Goal: Task Accomplishment & Management: Manage account settings

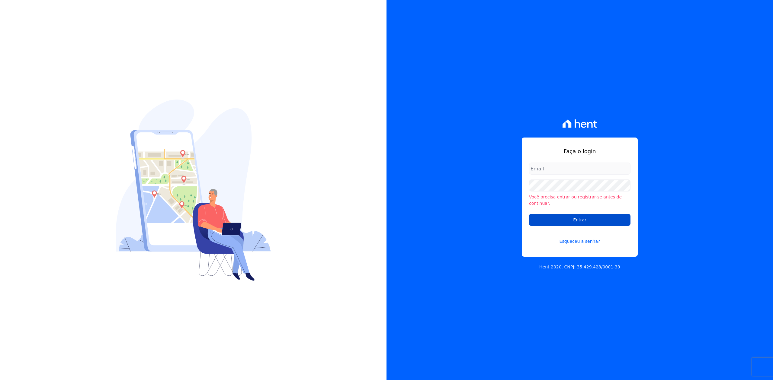
type input "[PERSON_NAME][EMAIL_ADDRESS][DOMAIN_NAME]"
click at [592, 219] on input "Entrar" at bounding box center [579, 220] width 101 height 12
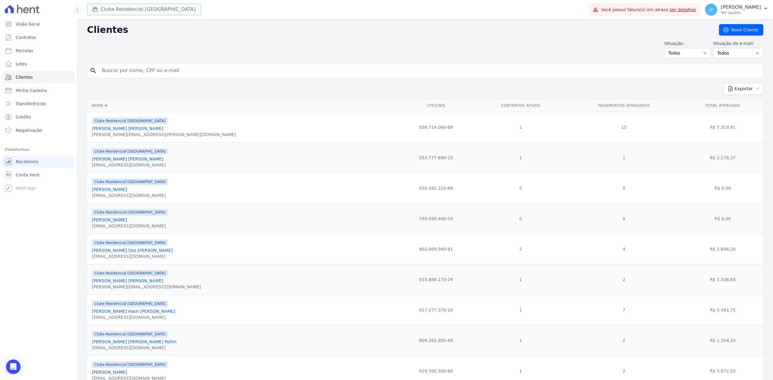
click at [91, 5] on button "Clube Residencial [GEOGRAPHIC_DATA]" at bounding box center [144, 9] width 114 height 11
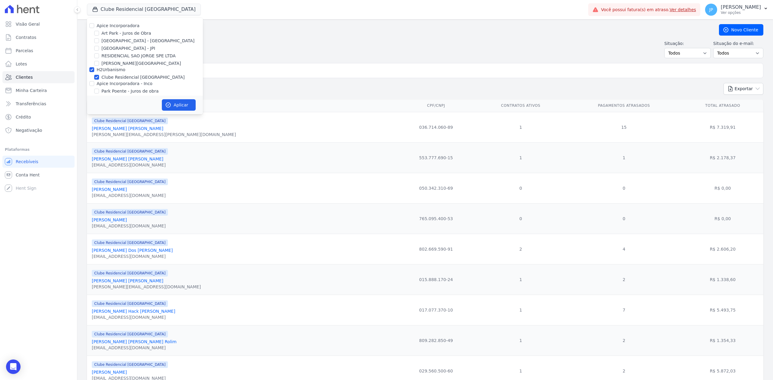
click at [94, 24] on div "Apice Incorporadora" at bounding box center [145, 26] width 116 height 6
click at [92, 25] on input "Apice Incorporadora" at bounding box center [91, 25] width 5 height 5
checkbox input "true"
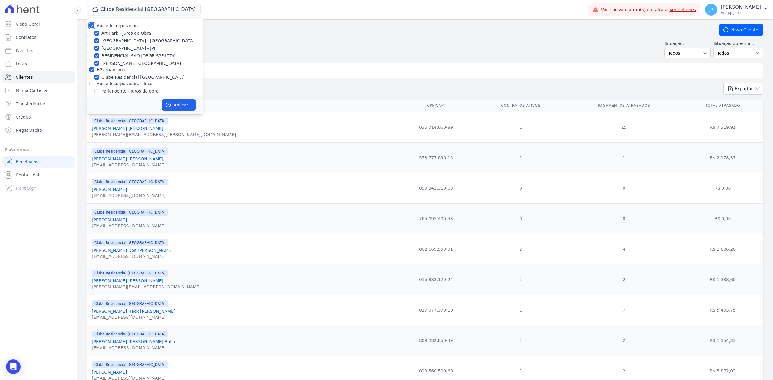
checkbox input "true"
click at [92, 84] on input "Apice Incorporadora - Inco" at bounding box center [91, 83] width 5 height 5
checkbox input "true"
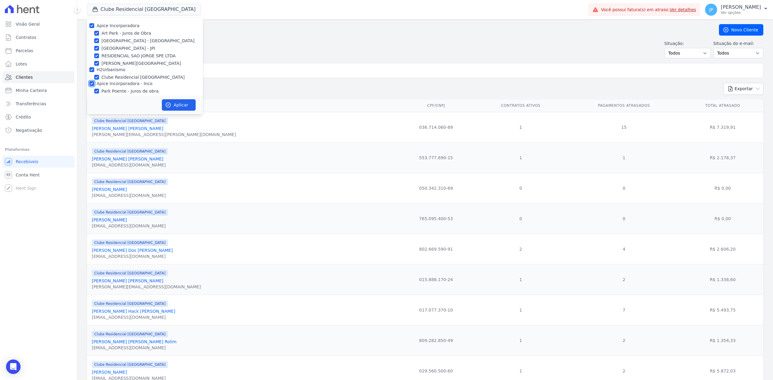
checkbox input "true"
click at [171, 101] on button "Aplicar" at bounding box center [179, 104] width 34 height 11
click at [227, 69] on input "search" at bounding box center [429, 71] width 662 height 12
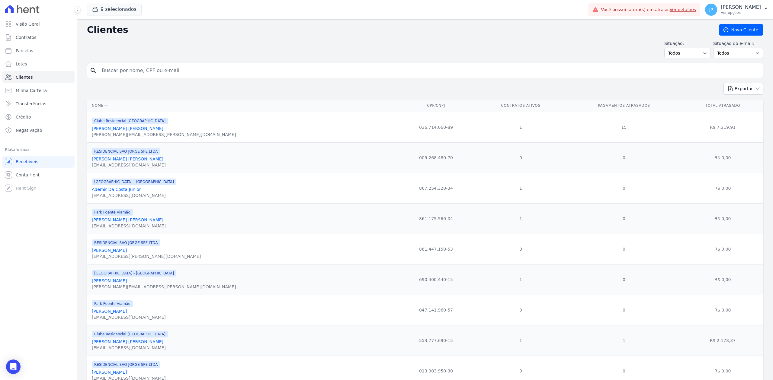
click at [227, 69] on input "search" at bounding box center [429, 71] width 662 height 12
click at [233, 71] on input "search" at bounding box center [429, 71] width 662 height 12
type input "[PERSON_NAME] [PERSON_NAME]"
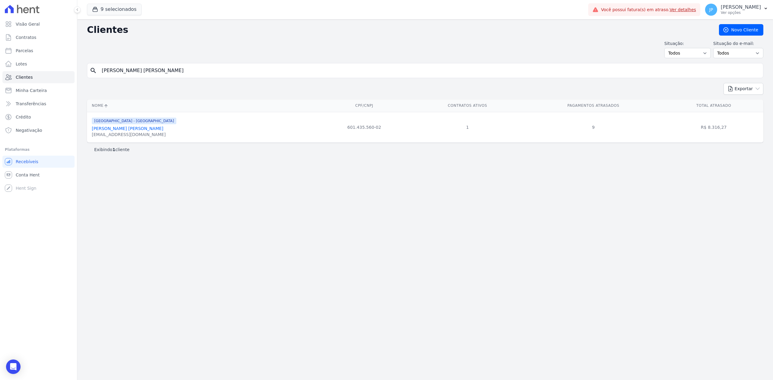
click at [127, 131] on link "[PERSON_NAME] [PERSON_NAME]" at bounding box center [128, 128] width 72 height 5
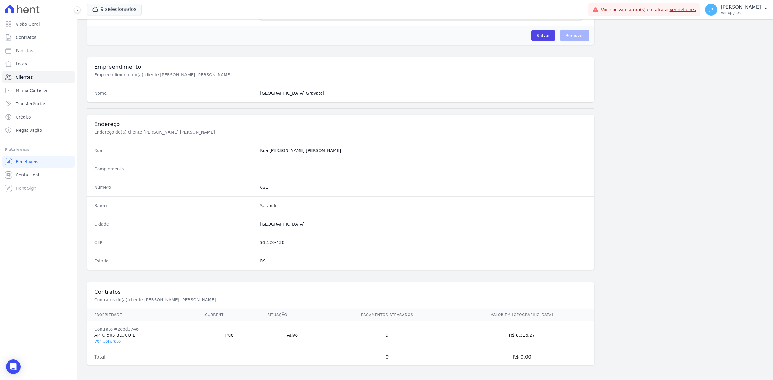
scroll to position [187, 0]
click at [100, 340] on link "Ver Contrato" at bounding box center [107, 341] width 27 height 5
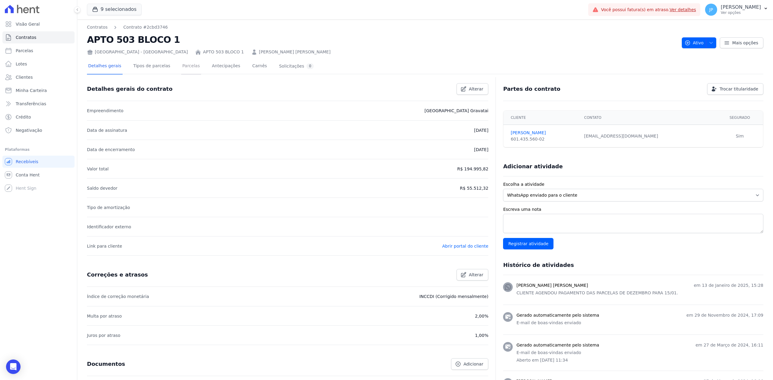
click at [184, 68] on link "Parcelas" at bounding box center [191, 67] width 20 height 16
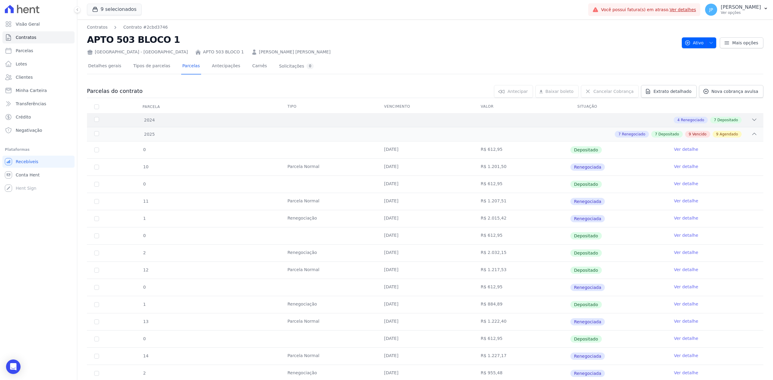
click at [744, 123] on div "4 Renegociado 7 Depositado" at bounding box center [458, 120] width 597 height 7
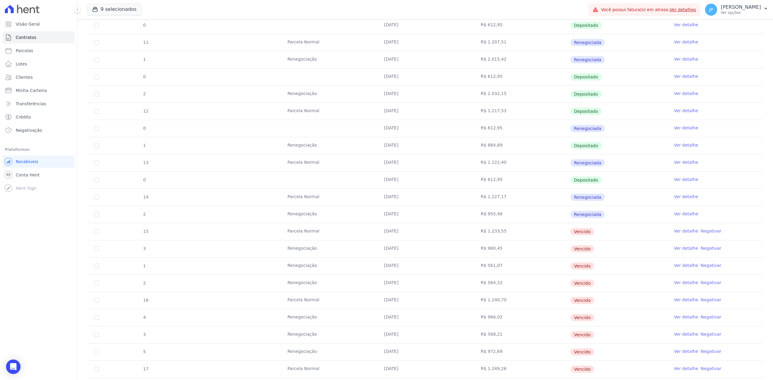
scroll to position [443, 0]
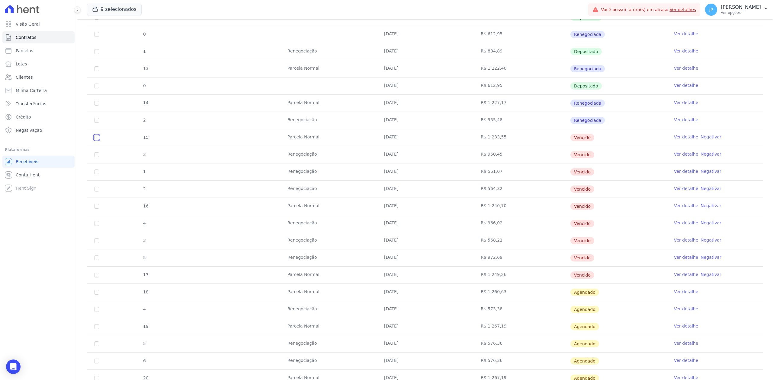
click at [96, 140] on input "checkbox" at bounding box center [96, 137] width 5 height 5
checkbox input "true"
click at [97, 157] on input "checkbox" at bounding box center [96, 154] width 5 height 5
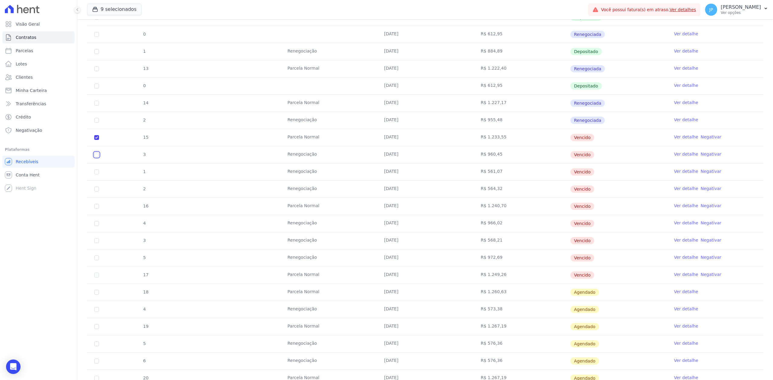
checkbox input "true"
drag, startPoint x: 95, startPoint y: 173, endPoint x: 97, endPoint y: 185, distance: 12.0
click at [95, 174] on input "checkbox" at bounding box center [96, 172] width 5 height 5
checkbox input "true"
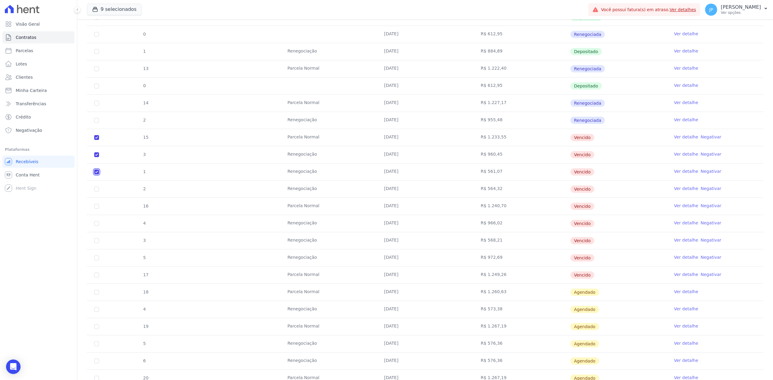
checkbox input "true"
click at [95, 191] on input "checkbox" at bounding box center [96, 189] width 5 height 5
checkbox input "true"
click at [97, 208] on input "checkbox" at bounding box center [96, 206] width 5 height 5
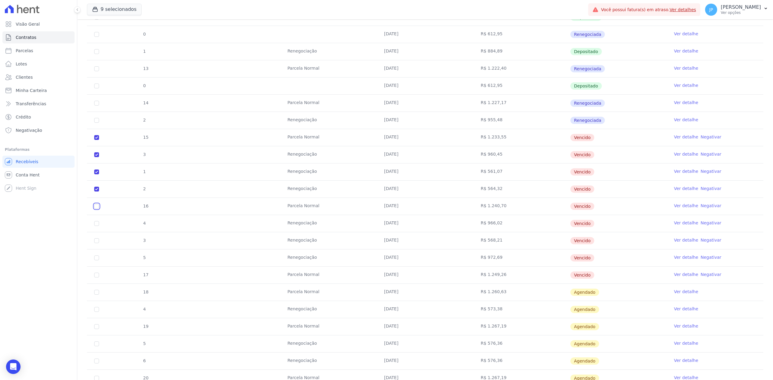
checkbox input "true"
click at [96, 226] on input "checkbox" at bounding box center [96, 223] width 5 height 5
checkbox input "true"
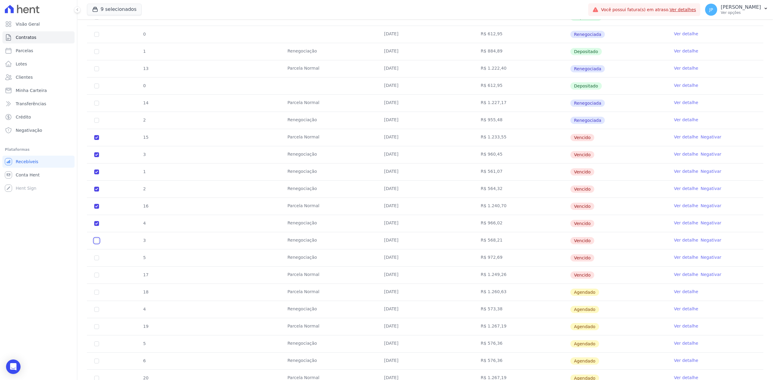
click at [98, 243] on input "checkbox" at bounding box center [96, 240] width 5 height 5
checkbox input "true"
click at [96, 260] on input "checkbox" at bounding box center [96, 258] width 5 height 5
checkbox input "true"
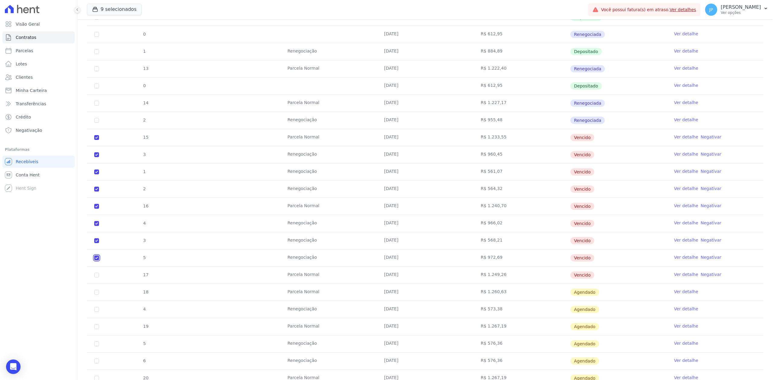
checkbox input "true"
click at [96, 283] on td "17" at bounding box center [96, 275] width 19 height 17
click at [98, 278] on input "checkbox" at bounding box center [96, 275] width 5 height 5
checkbox input "true"
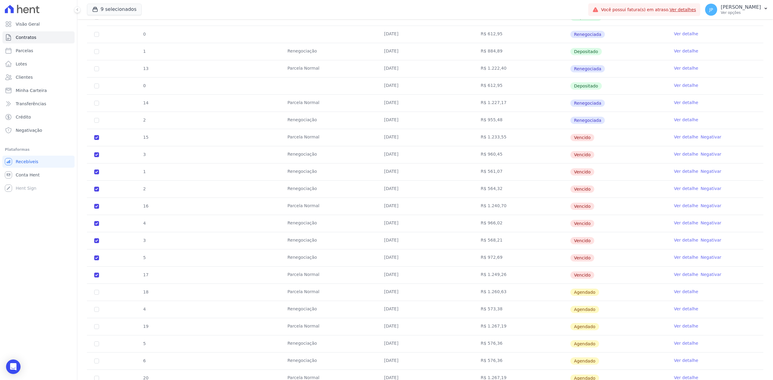
drag, startPoint x: 608, startPoint y: 283, endPoint x: 101, endPoint y: 136, distance: 528.3
click at [101, 136] on tbody "0 [DATE] R$ 612,95 Depositado Ver detalhe 10 [GEOGRAPHIC_DATA] [DATE] R$ 1.201,…" at bounding box center [425, 163] width 676 height 550
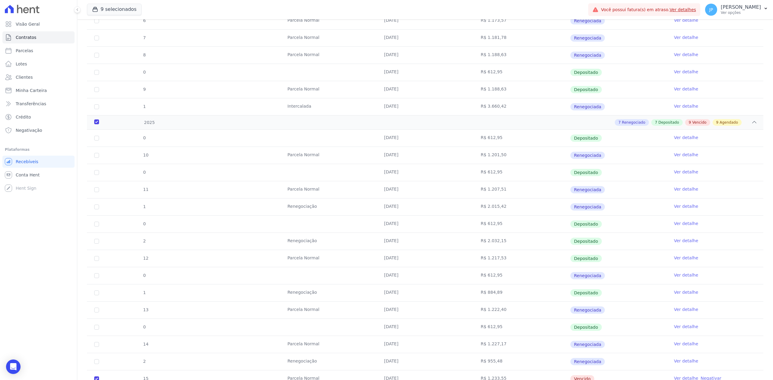
scroll to position [0, 0]
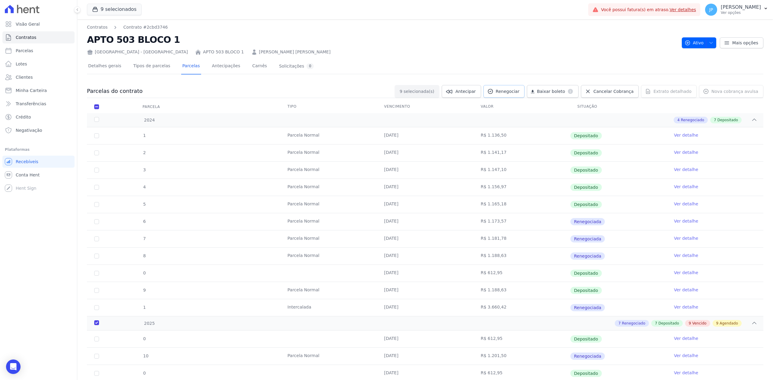
click at [519, 92] on span "Renegociar" at bounding box center [508, 91] width 24 height 6
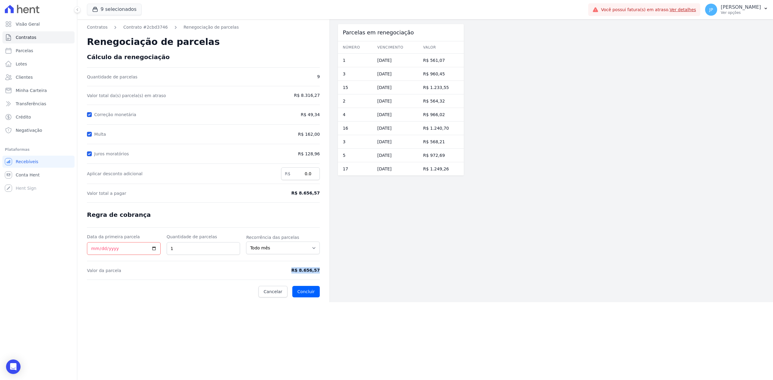
drag, startPoint x: 306, startPoint y: 274, endPoint x: 323, endPoint y: 270, distance: 17.2
click at [323, 270] on div "Contratos Contrato #2cbd3746 Renegociação de parcelas Renegociação de parcelas …" at bounding box center [203, 160] width 252 height 283
copy span "R$ 8.656,57"
drag, startPoint x: 203, startPoint y: 198, endPoint x: 271, endPoint y: 202, distance: 68.3
click at [266, 199] on form "Cálculo da renegociação Quantidade de parcelas 9 Valor total da(s) parcela(s) e…" at bounding box center [203, 175] width 233 height 244
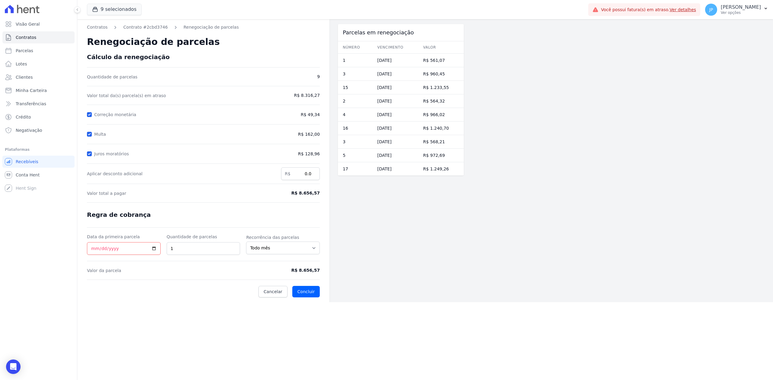
click at [251, 278] on form "Cálculo da renegociação Quantidade de parcelas 9 Valor total da(s) parcela(s) e…" at bounding box center [203, 175] width 233 height 244
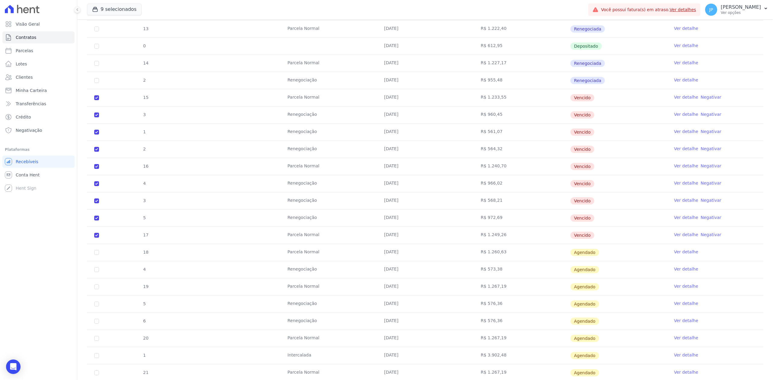
scroll to position [483, 0]
drag, startPoint x: 474, startPoint y: 276, endPoint x: 505, endPoint y: 276, distance: 31.1
click at [505, 276] on td "R$ 573,38" at bounding box center [521, 269] width 97 height 17
copy td "R$ 573,38"
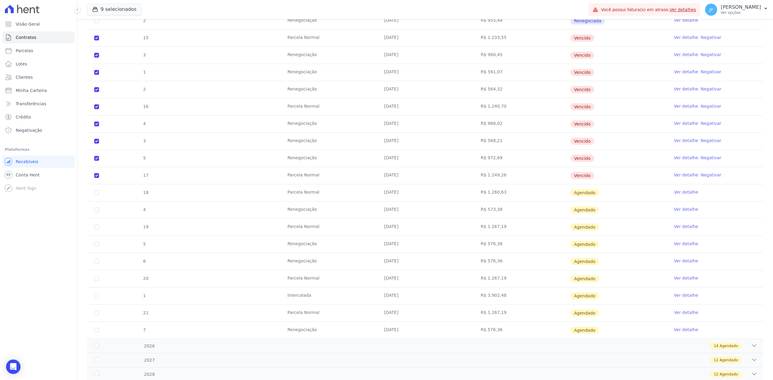
scroll to position [563, 0]
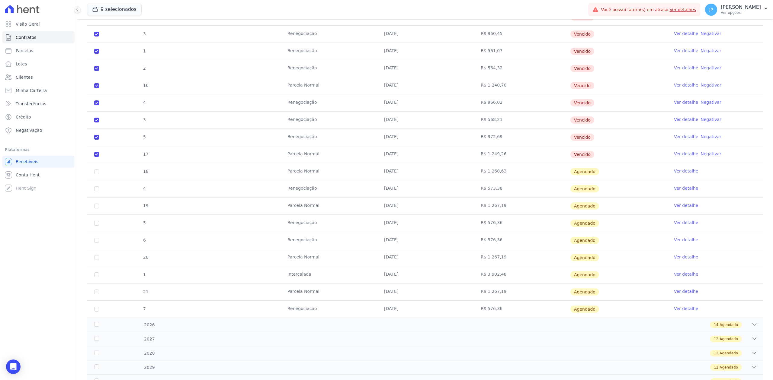
drag, startPoint x: 327, startPoint y: 229, endPoint x: 514, endPoint y: 230, distance: 187.8
click at [514, 230] on tr "5 Renegociação [DATE] R$ 576,36 [GEOGRAPHIC_DATA] Ver detalhe" at bounding box center [425, 223] width 676 height 17
drag, startPoint x: 289, startPoint y: 244, endPoint x: 493, endPoint y: 247, distance: 203.8
click at [493, 247] on tr "6 Renegociação [DATE] R$ 576,36 [GEOGRAPHIC_DATA] Ver detalhe" at bounding box center [425, 240] width 676 height 17
drag, startPoint x: 299, startPoint y: 311, endPoint x: 598, endPoint y: 312, distance: 298.9
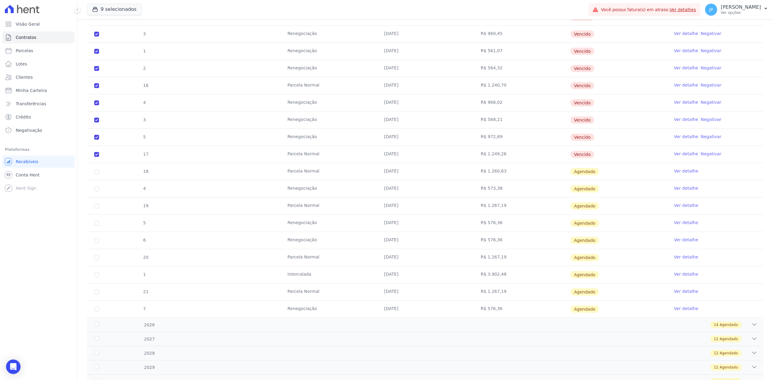
click at [505, 310] on tr "7 Renegociação [DATE] R$ 576,36 [GEOGRAPHIC_DATA] Ver detalhe" at bounding box center [425, 309] width 676 height 17
click at [751, 328] on icon at bounding box center [754, 325] width 6 height 6
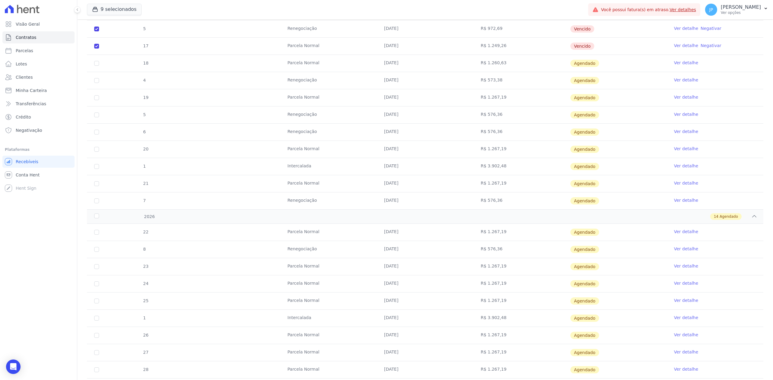
scroll to position [684, 0]
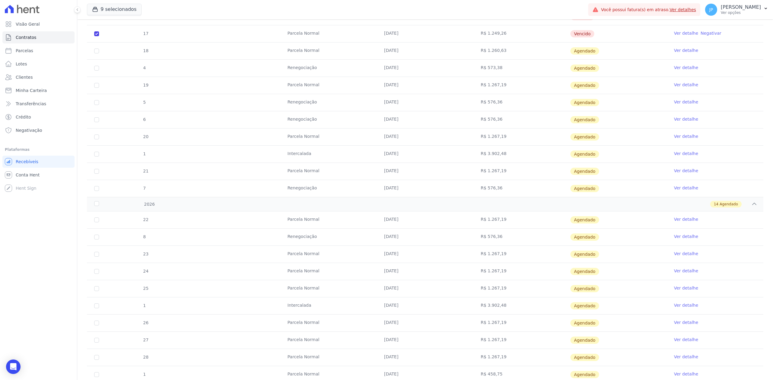
drag, startPoint x: 379, startPoint y: 240, endPoint x: 511, endPoint y: 242, distance: 132.2
click at [511, 242] on tr "8 Renegociação [DATE] R$ 576,36 [GEOGRAPHIC_DATA] Ver detalhe" at bounding box center [425, 237] width 676 height 17
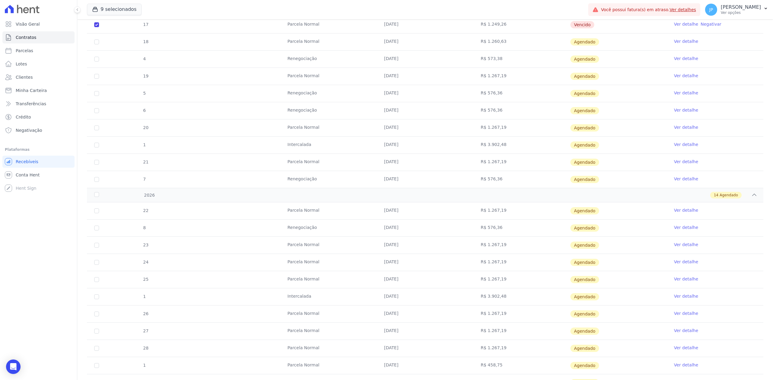
scroll to position [644, 0]
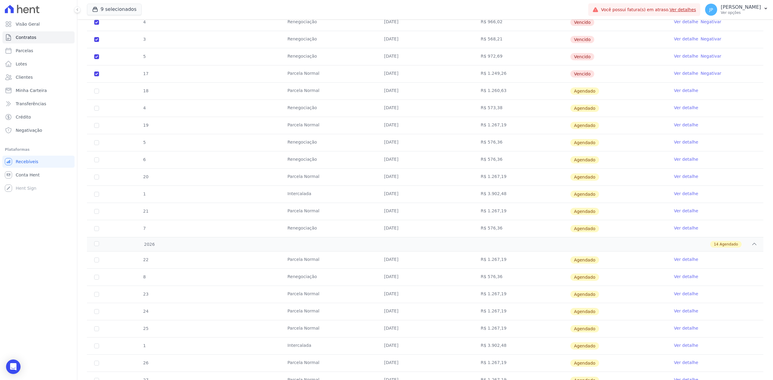
drag, startPoint x: 476, startPoint y: 94, endPoint x: 520, endPoint y: 91, distance: 44.2
click at [520, 91] on td "R$ 1.260,63" at bounding box center [521, 91] width 97 height 17
copy td "R$ 1.260,63"
drag, startPoint x: 473, startPoint y: 198, endPoint x: 510, endPoint y: 202, distance: 36.4
click at [510, 202] on td "R$ 3.902,48" at bounding box center [521, 194] width 97 height 17
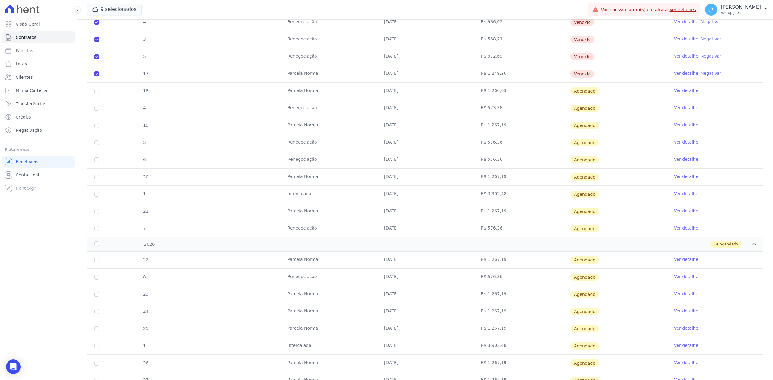
copy td "R$ 3.902,48"
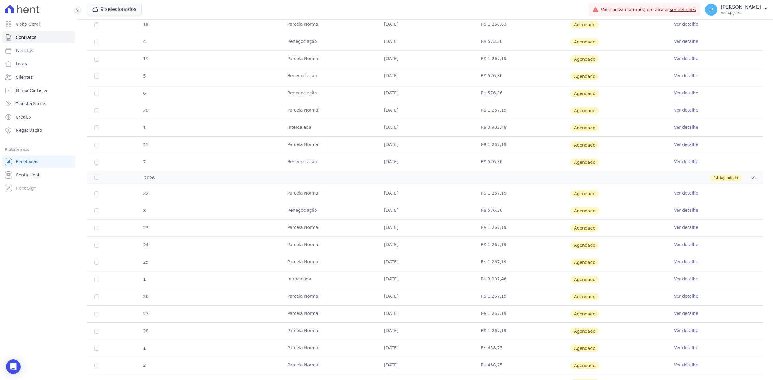
scroll to position [725, 0]
